Goal: Information Seeking & Learning: Learn about a topic

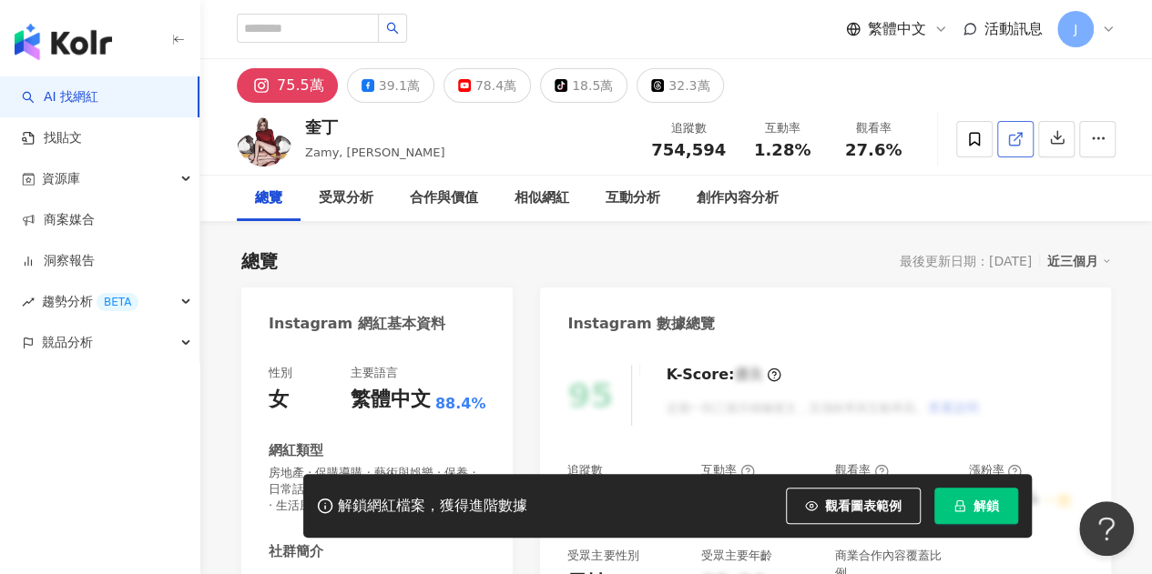
click at [1003, 147] on link at bounding box center [1015, 139] width 36 height 36
click at [82, 132] on link "找貼文" at bounding box center [52, 138] width 60 height 18
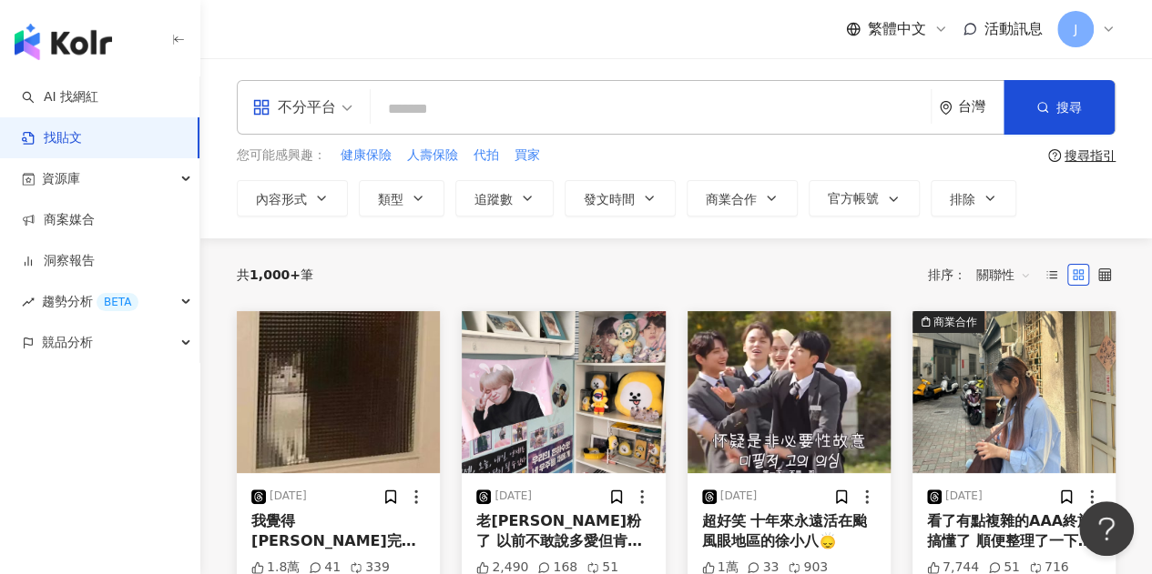
click at [462, 99] on input "search" at bounding box center [650, 108] width 545 height 39
paste input "******"
type input "******"
click at [1045, 116] on button "搜尋" at bounding box center [1058, 107] width 111 height 55
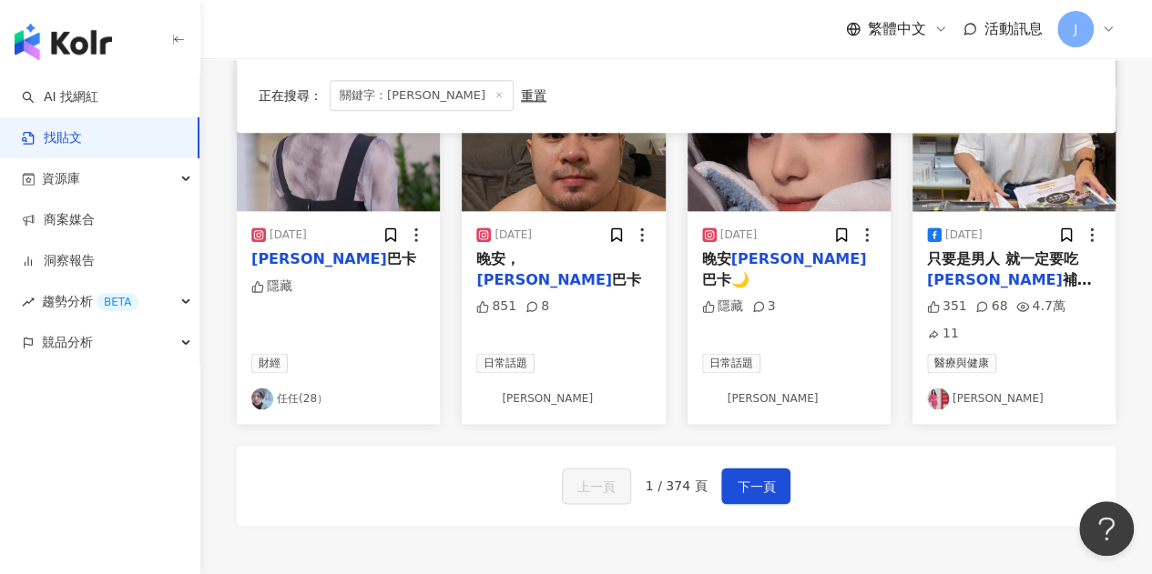
scroll to position [1093, 0]
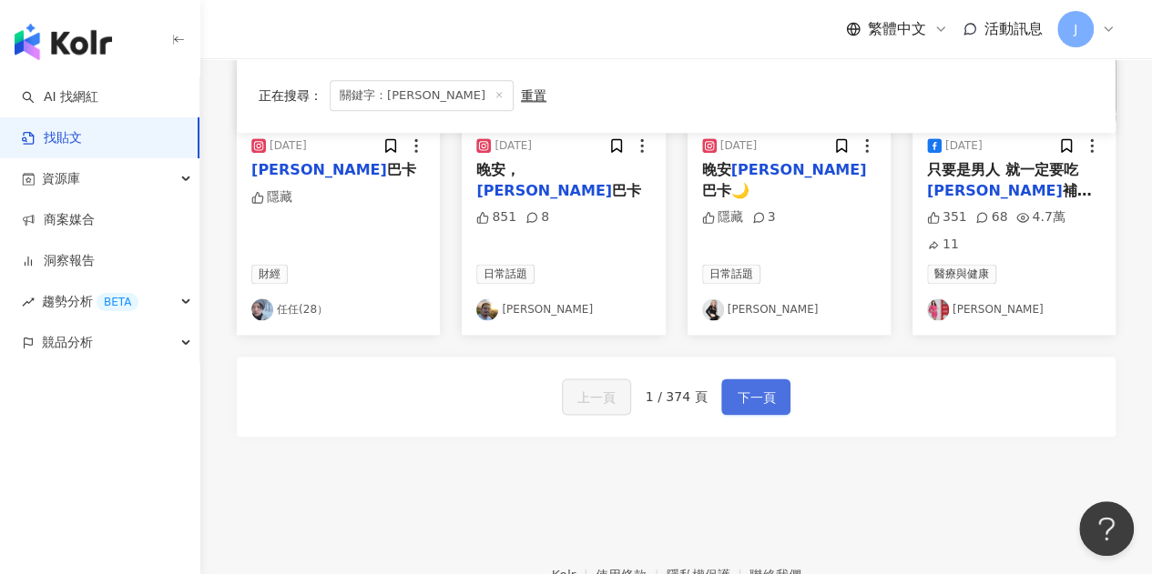
click at [769, 388] on span "下一頁" at bounding box center [756, 398] width 38 height 22
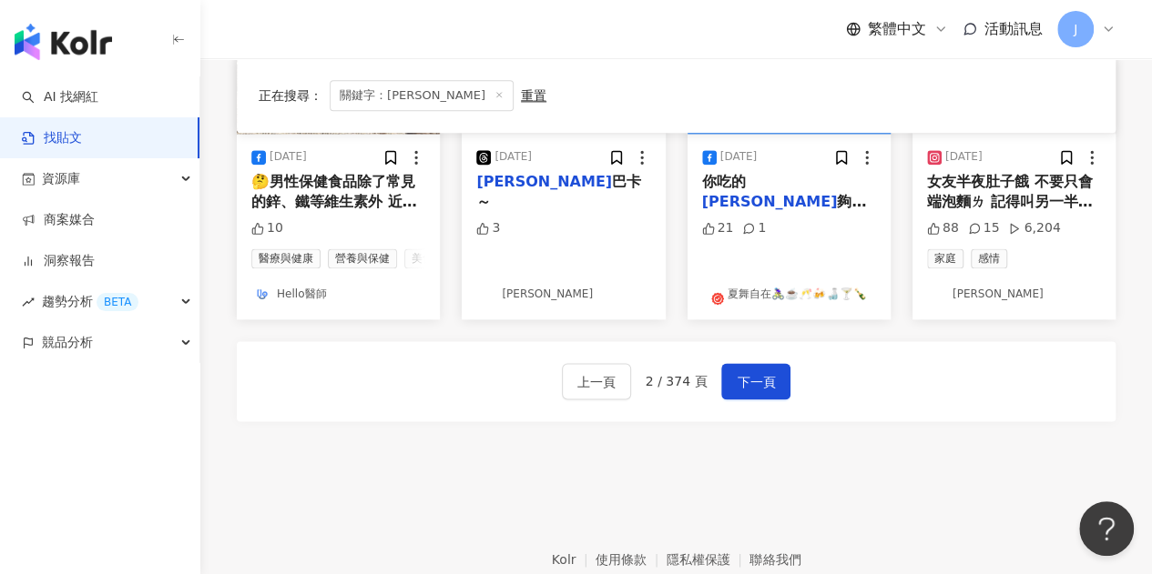
scroll to position [1240, 0]
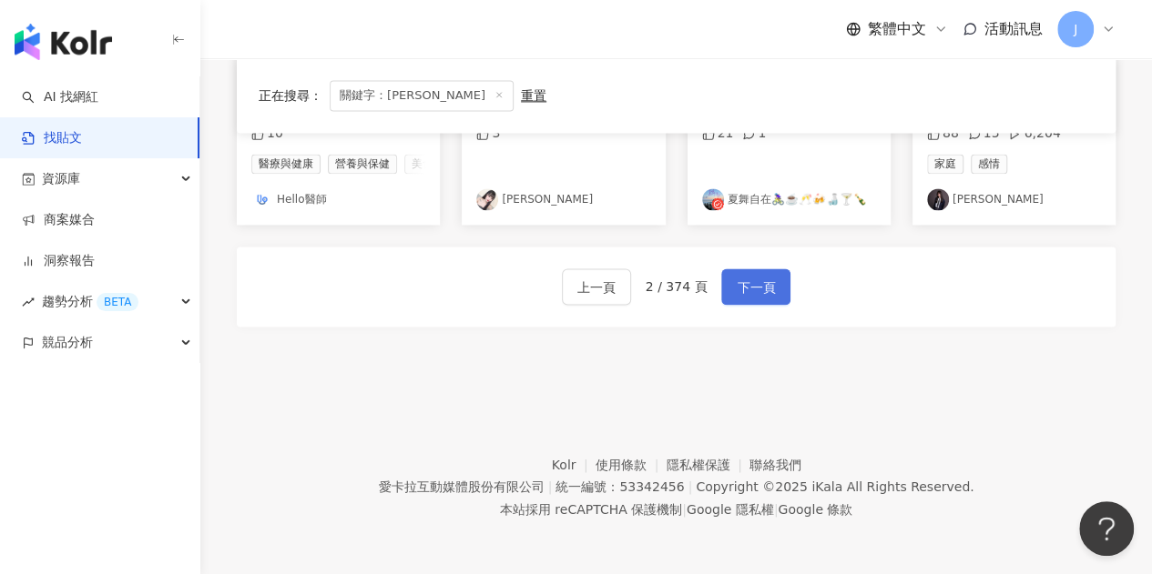
click at [757, 303] on button "下一頁" at bounding box center [755, 287] width 69 height 36
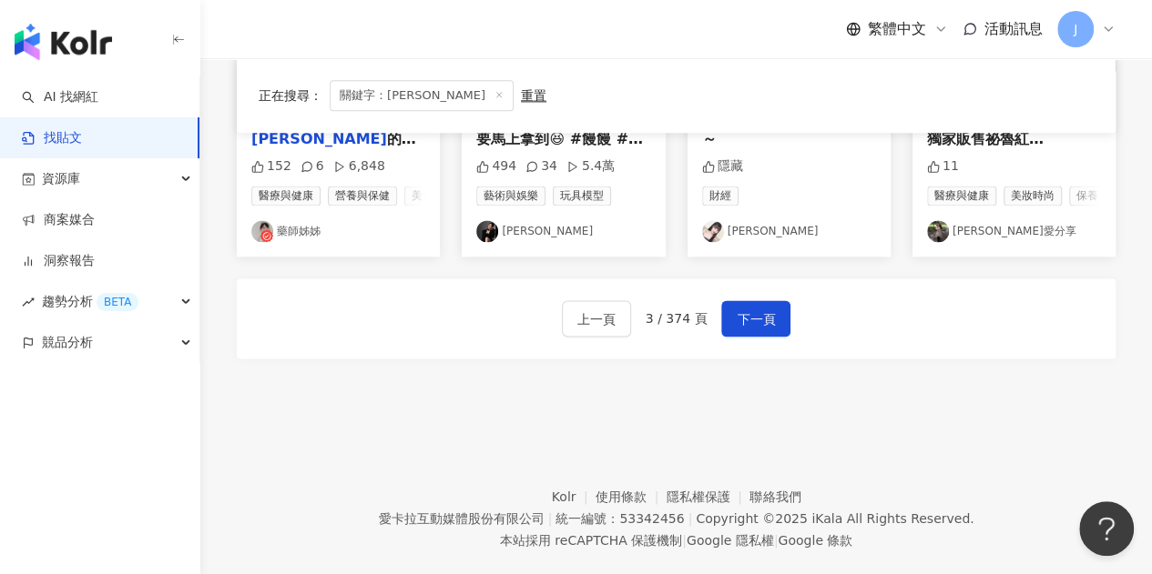
scroll to position [1215, 0]
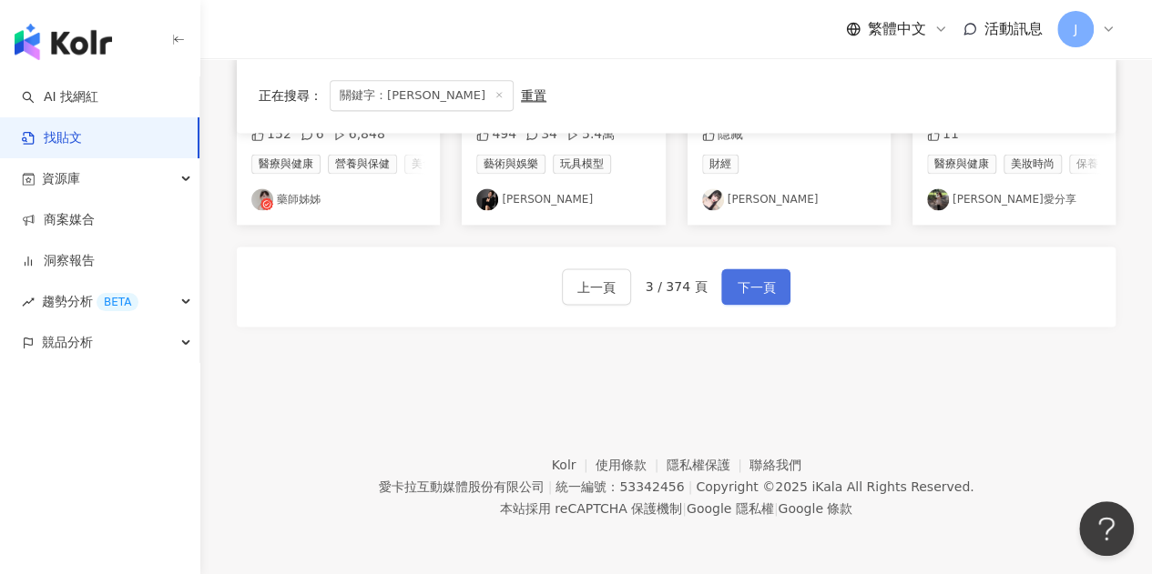
click at [768, 271] on button "下一頁" at bounding box center [755, 287] width 69 height 36
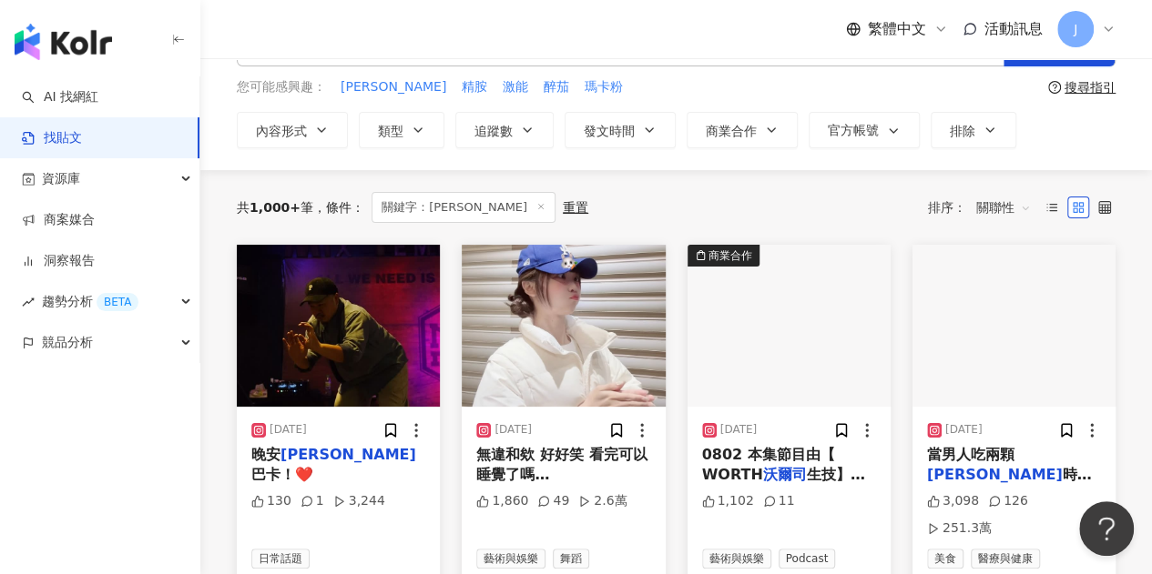
scroll to position [0, 0]
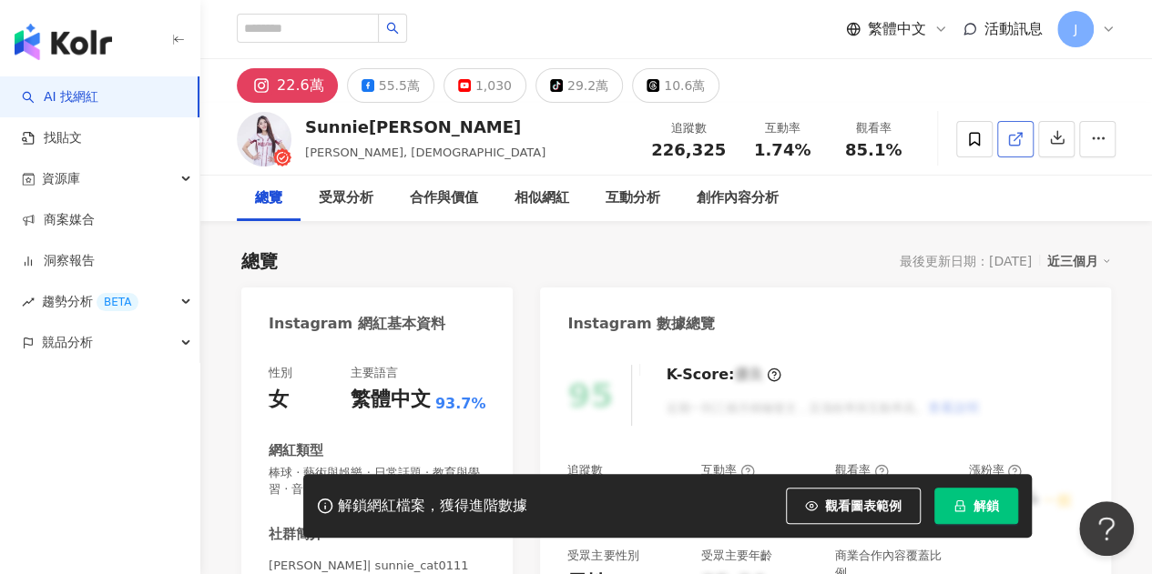
drag, startPoint x: 1011, startPoint y: 141, endPoint x: 1003, endPoint y: 127, distance: 16.3
click at [1011, 142] on icon at bounding box center [1015, 139] width 16 height 16
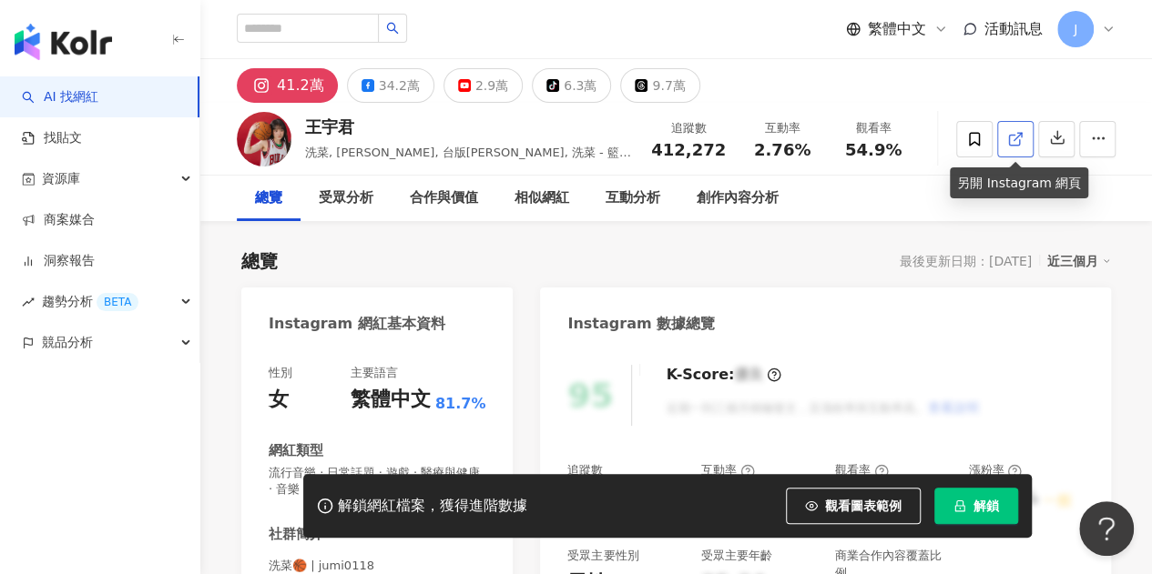
click at [1014, 139] on line at bounding box center [1017, 136] width 7 height 7
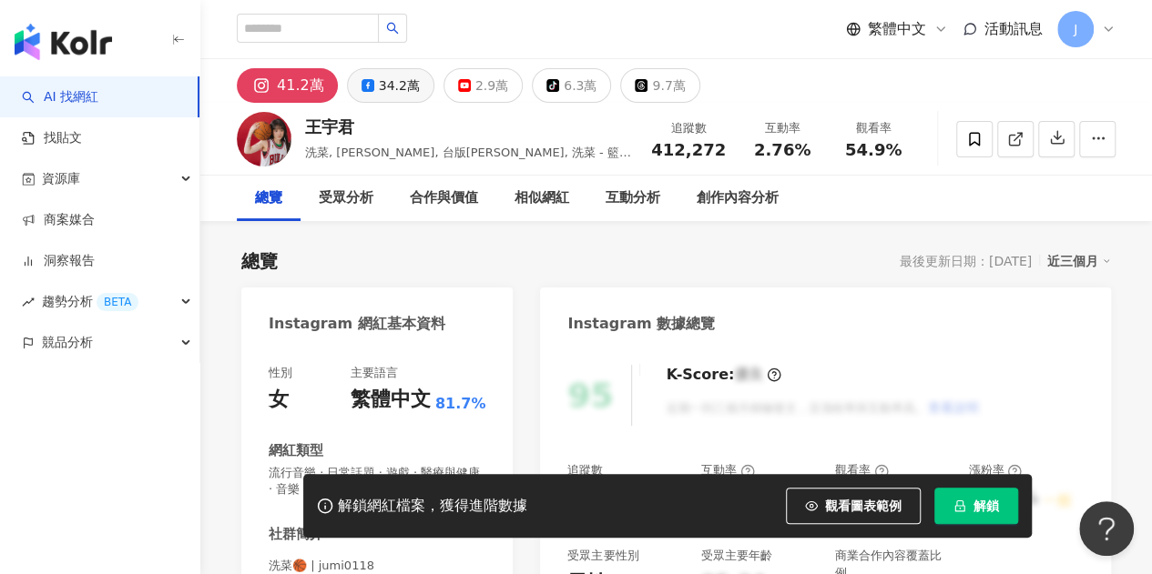
click at [415, 81] on button "34.2萬" at bounding box center [390, 85] width 87 height 35
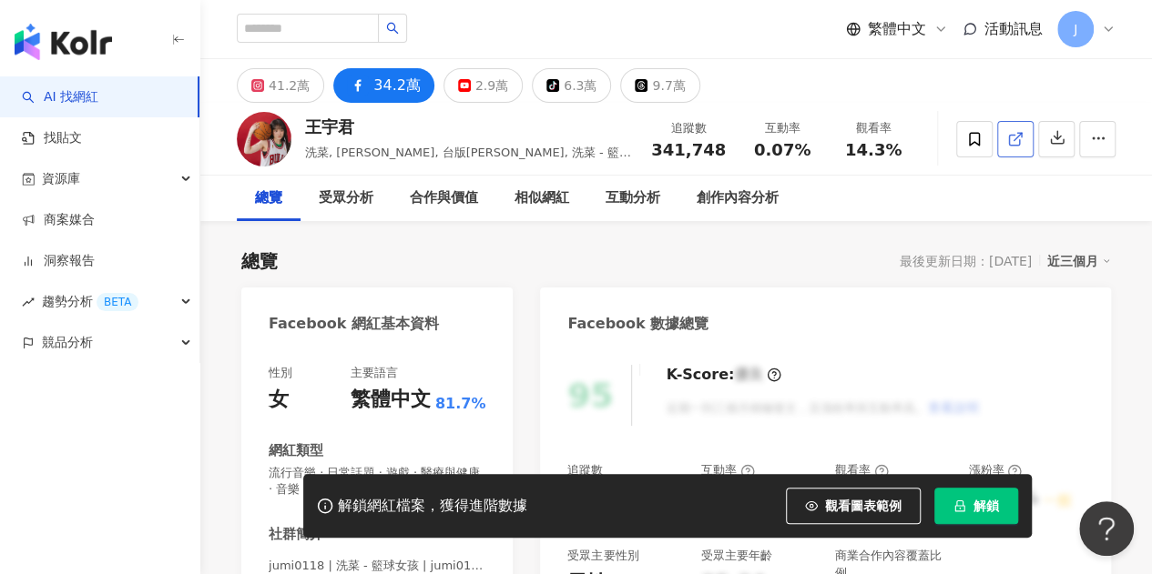
click at [1007, 151] on link at bounding box center [1015, 139] width 36 height 36
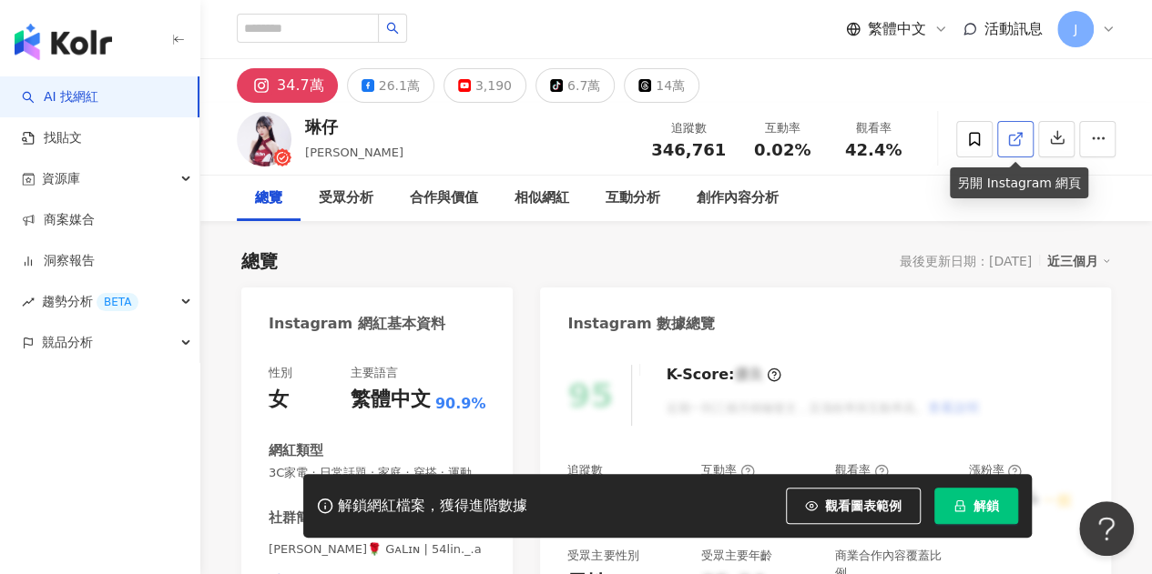
click at [1032, 137] on div at bounding box center [1035, 139] width 159 height 55
click at [1005, 132] on link at bounding box center [1015, 139] width 36 height 36
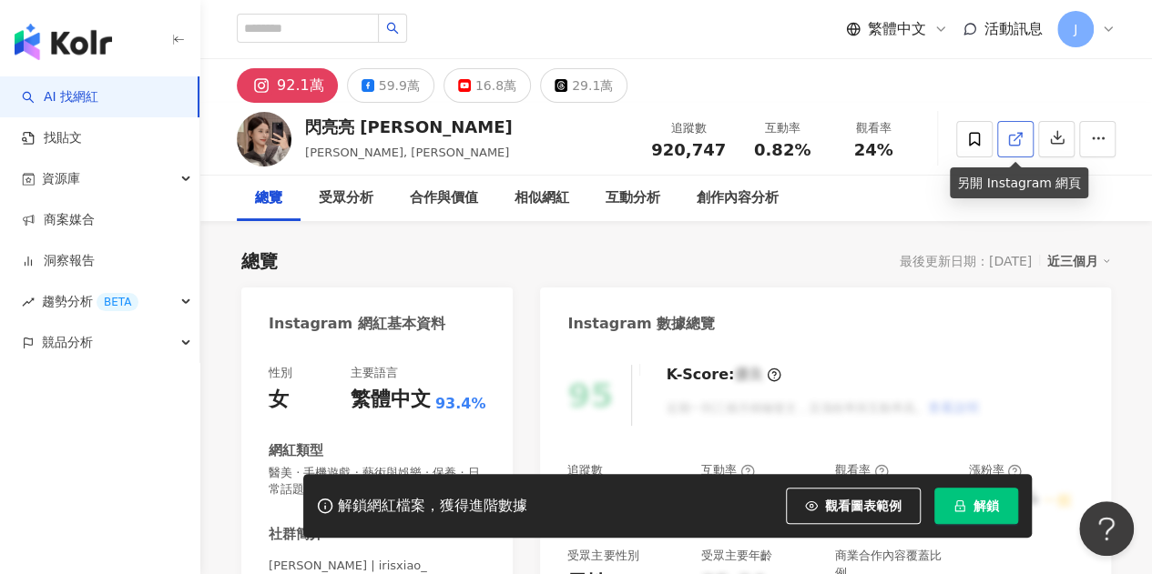
click at [1005, 137] on link at bounding box center [1015, 139] width 36 height 36
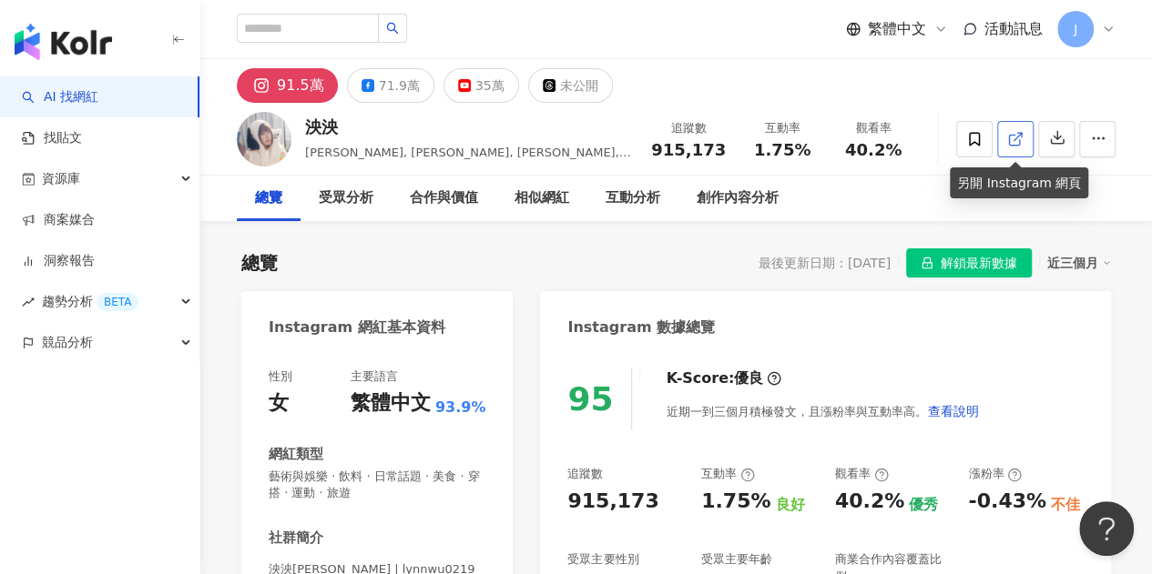
click at [1011, 148] on span at bounding box center [1015, 138] width 16 height 19
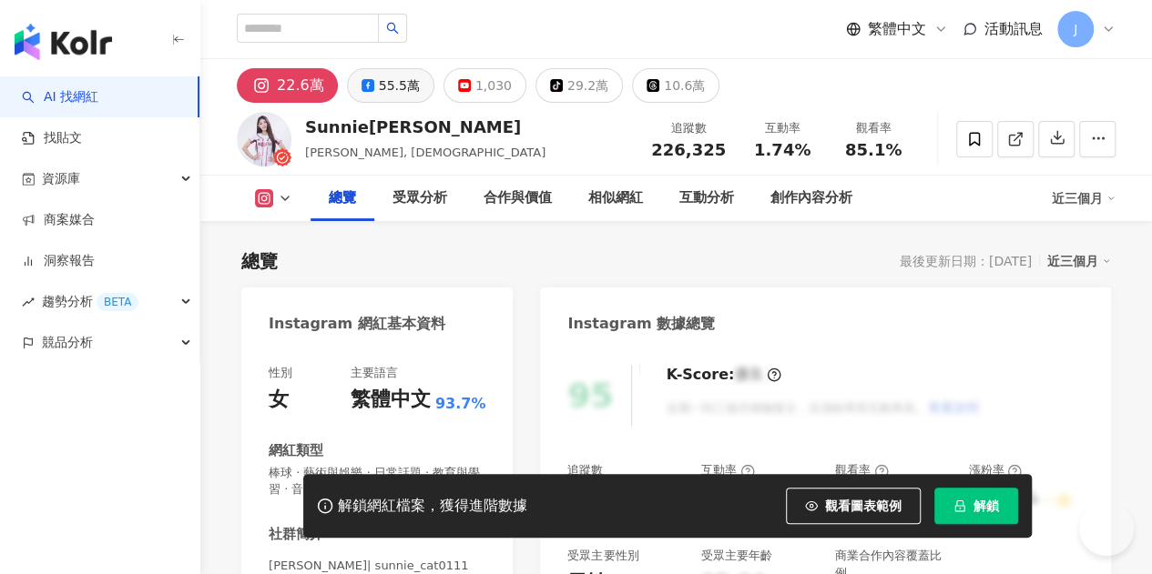
click at [391, 87] on div "55.5萬" at bounding box center [399, 85] width 41 height 25
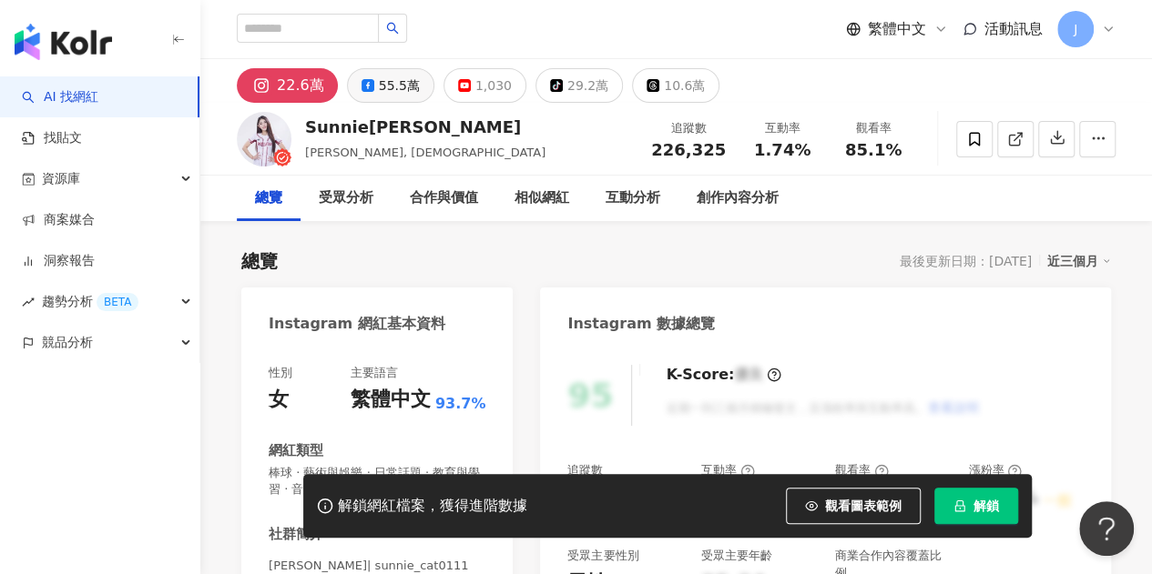
click at [391, 83] on div "55.5萬" at bounding box center [399, 85] width 41 height 25
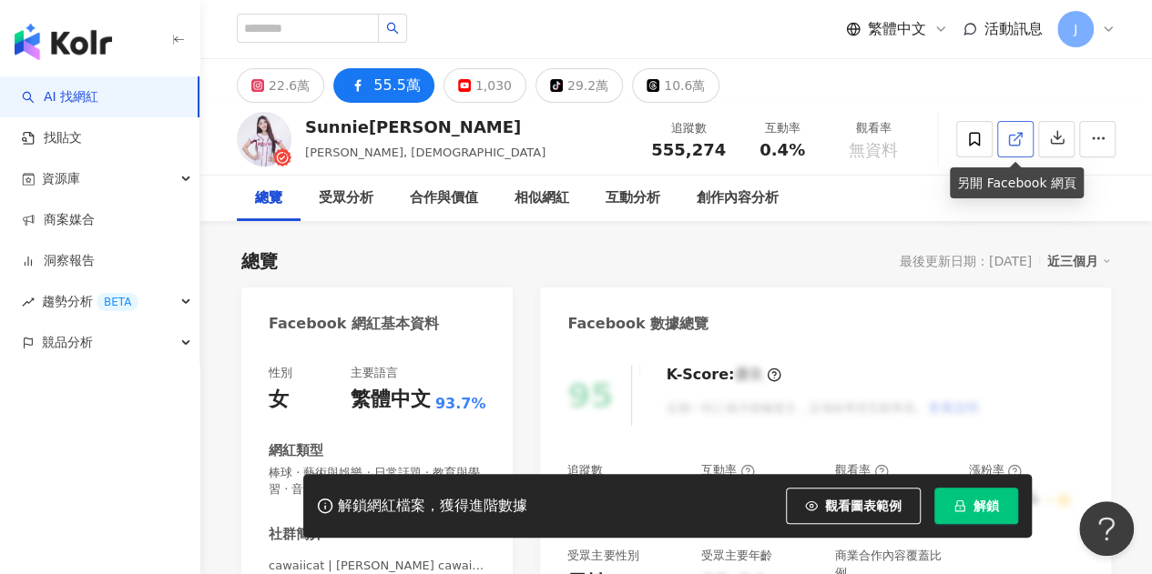
click at [1014, 134] on icon at bounding box center [1015, 139] width 16 height 16
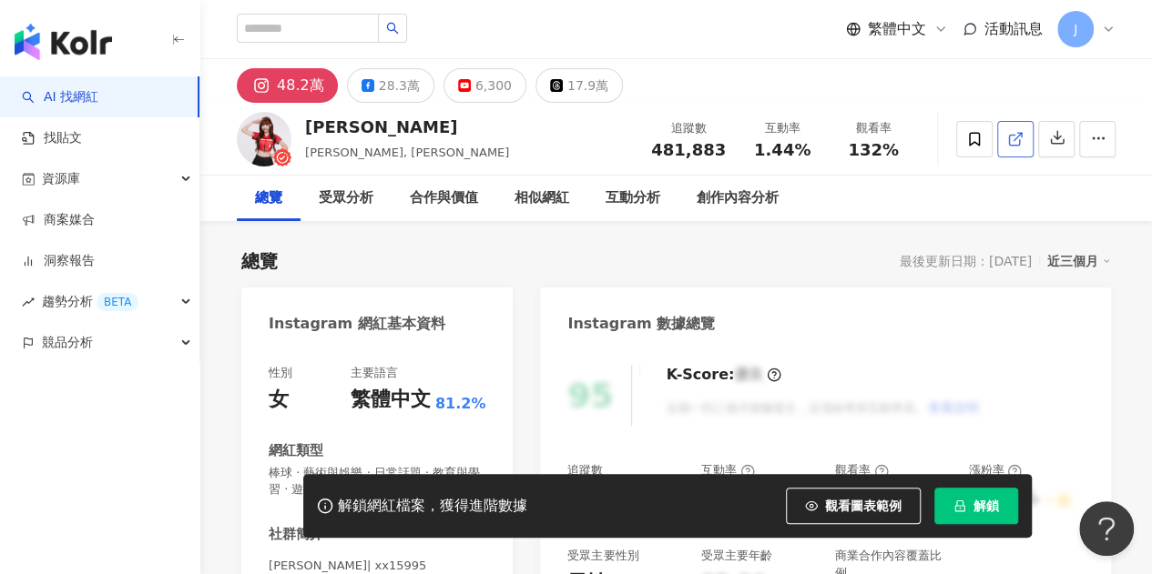
click at [1016, 136] on icon at bounding box center [1015, 139] width 16 height 16
click at [382, 88] on div "28.3萬" at bounding box center [399, 85] width 41 height 25
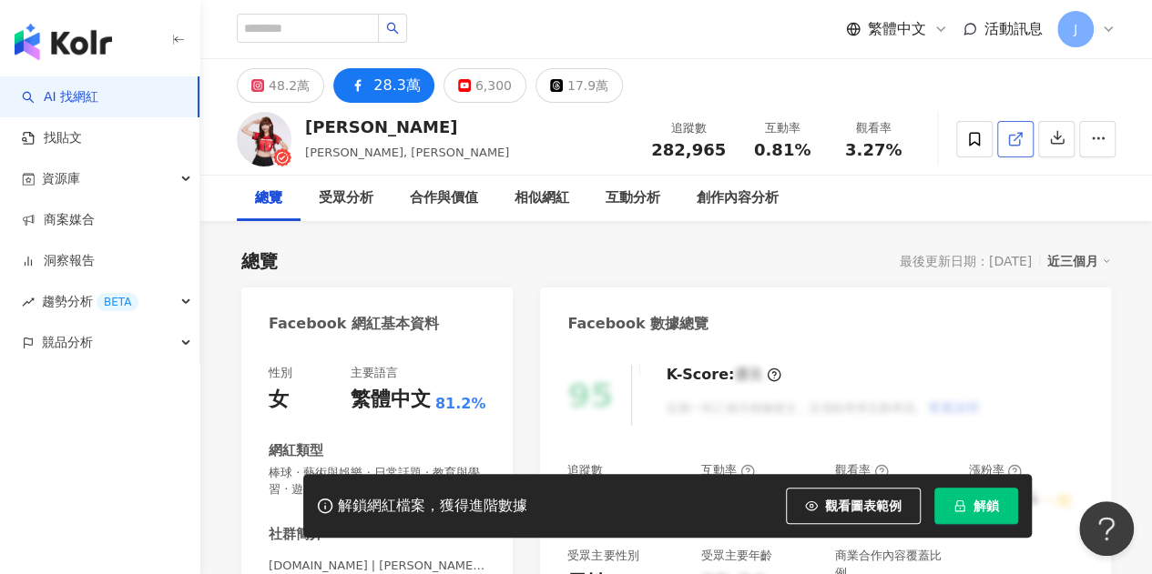
click at [1009, 143] on icon at bounding box center [1014, 140] width 10 height 10
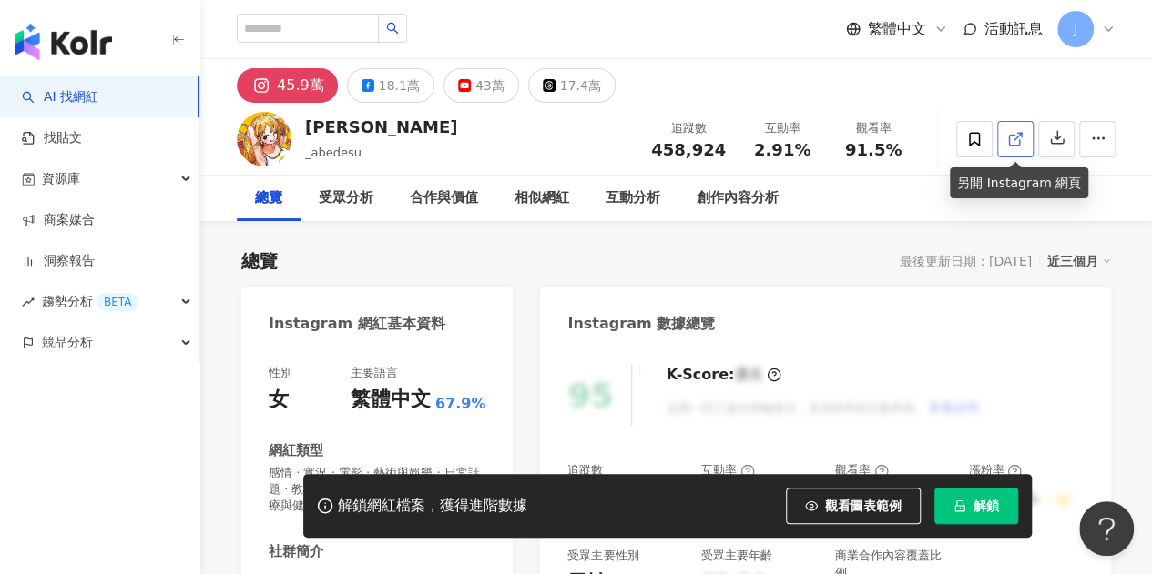
click at [1003, 145] on link at bounding box center [1015, 139] width 36 height 36
click at [384, 68] on button "18.1萬" at bounding box center [390, 85] width 87 height 35
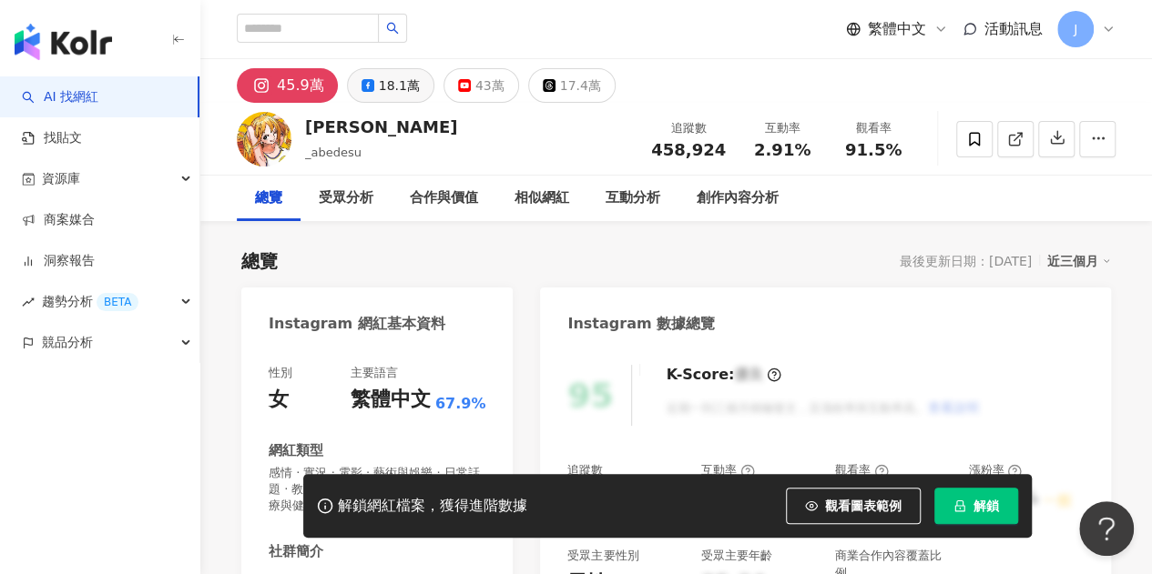
click at [390, 76] on div "18.1萬" at bounding box center [399, 85] width 41 height 25
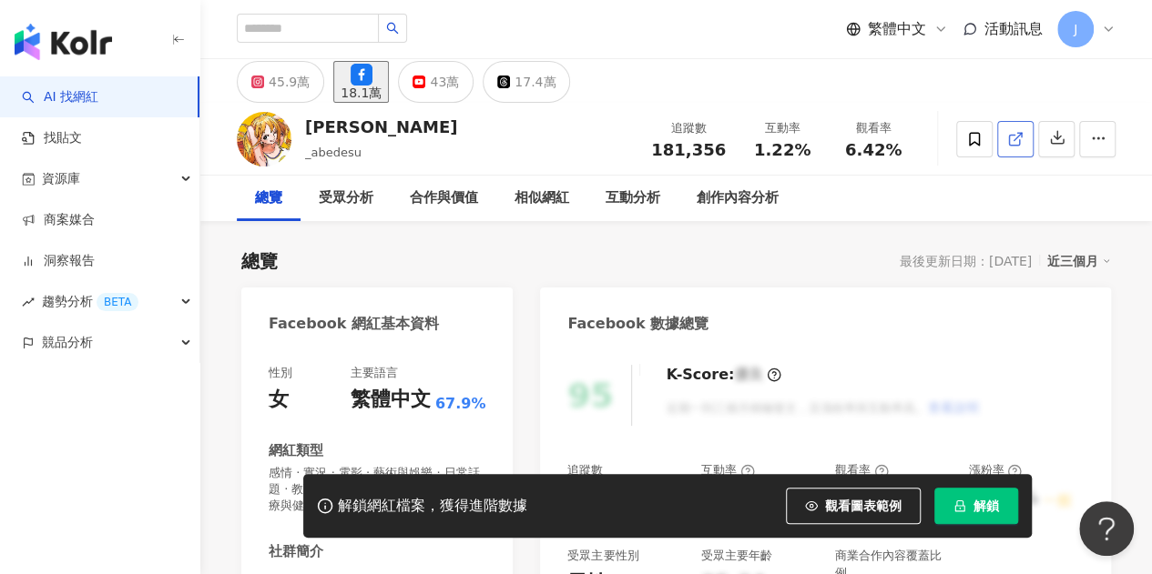
click at [1027, 134] on link at bounding box center [1015, 139] width 36 height 36
